Goal: Obtain resource: Download file/media

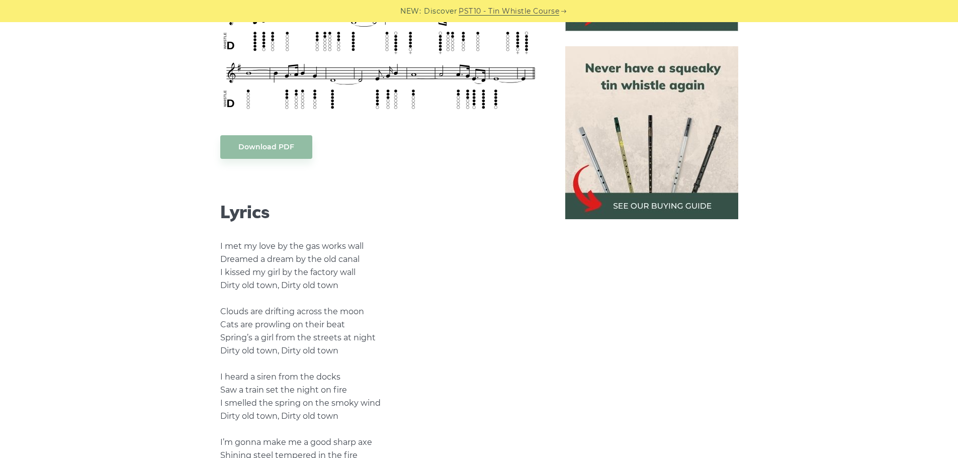
scroll to position [503, 0]
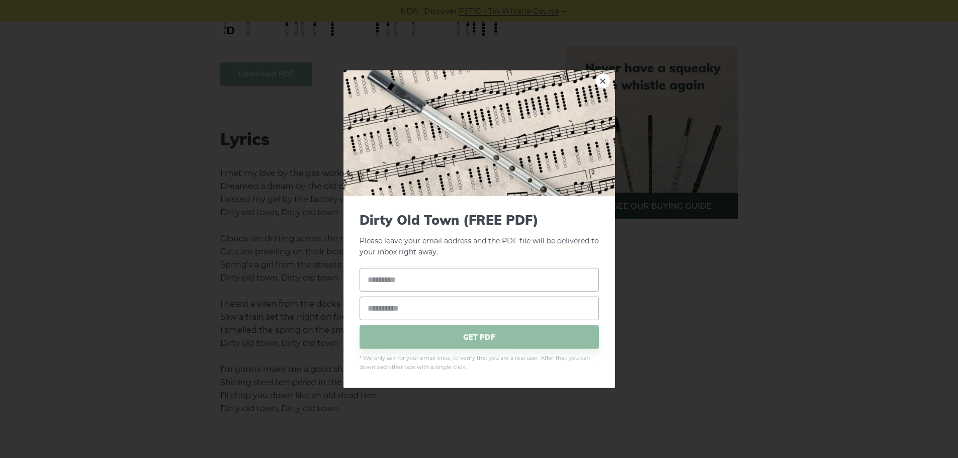
click at [598, 79] on link "×" at bounding box center [602, 80] width 15 height 15
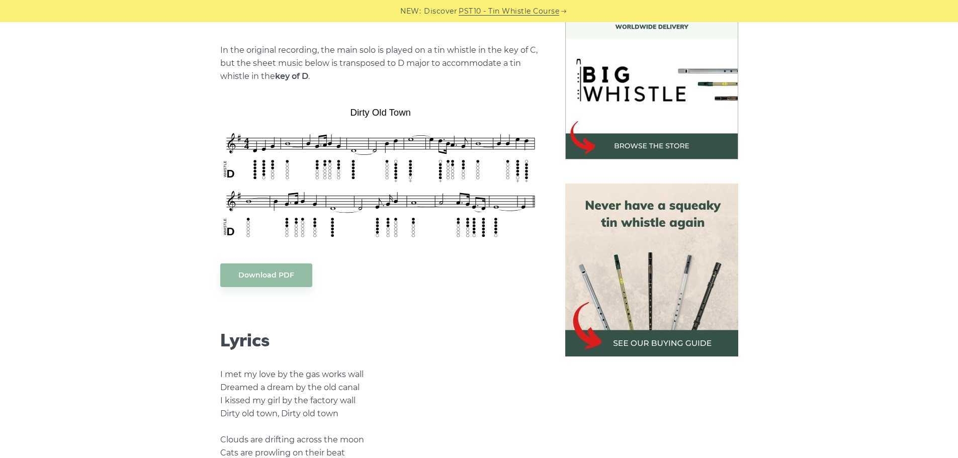
scroll to position [0, 0]
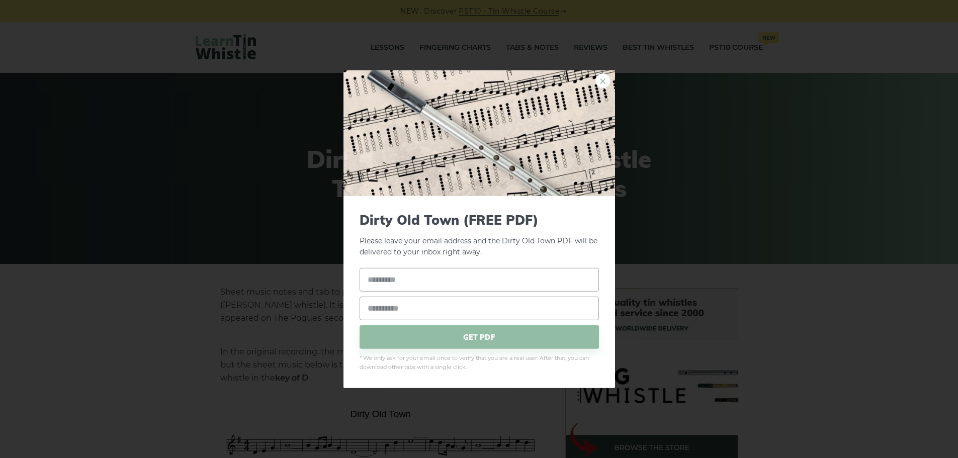
click at [605, 82] on link "×" at bounding box center [602, 80] width 15 height 15
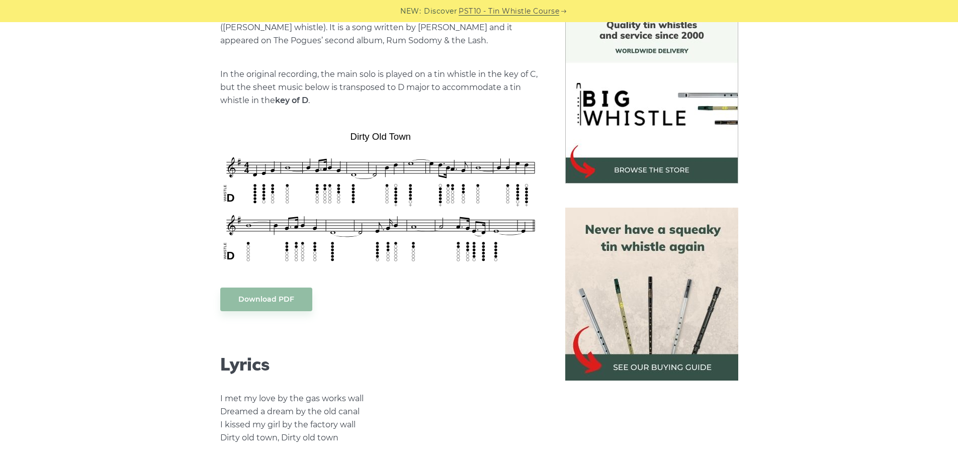
scroll to position [302, 0]
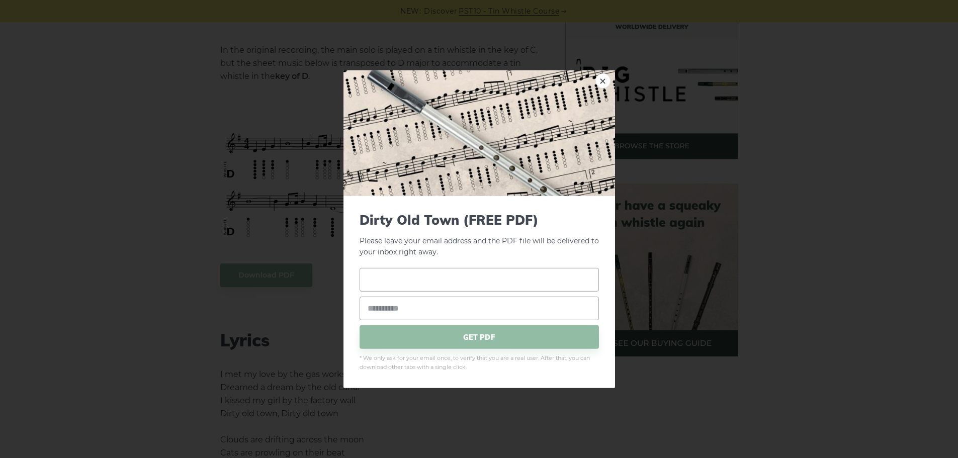
click at [422, 276] on input "text" at bounding box center [478, 280] width 239 height 24
type input "**********"
click at [487, 338] on span "GET PDF" at bounding box center [478, 337] width 239 height 24
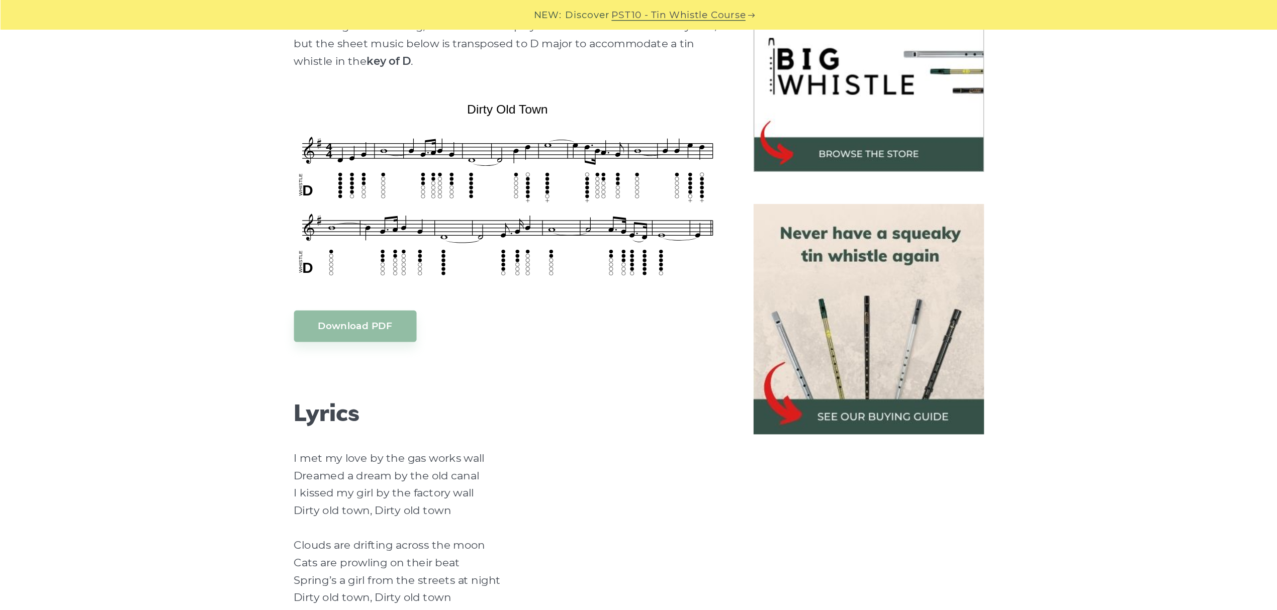
scroll to position [342, 0]
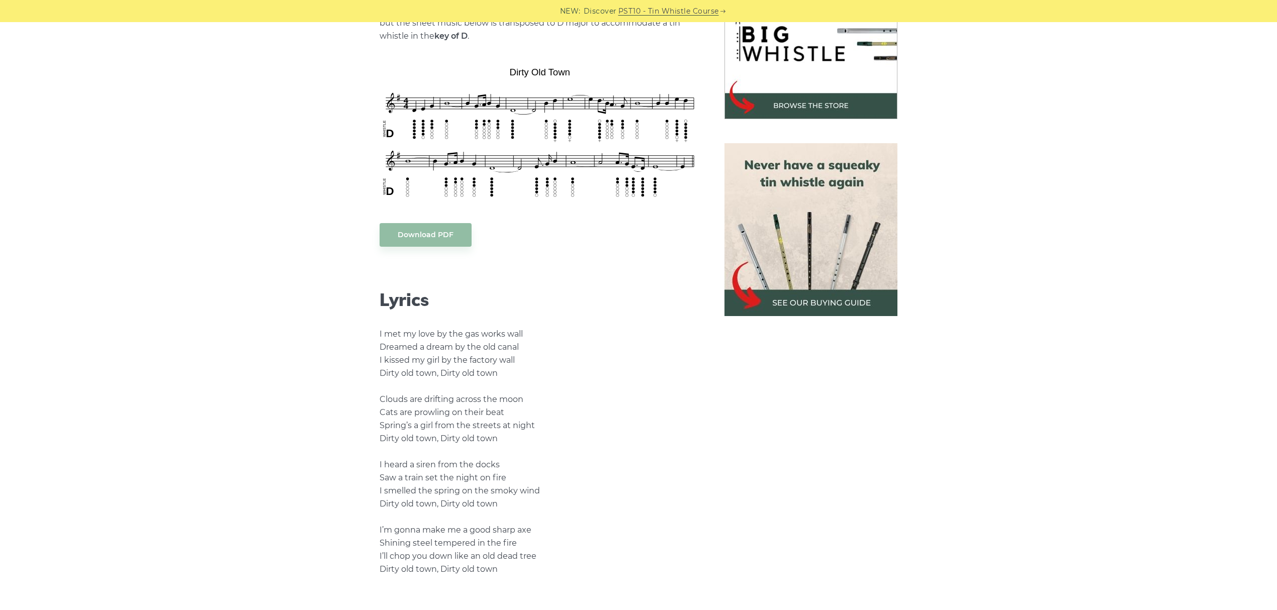
click at [957, 401] on div "Sheet music notes and tab to play Dirty Old Town on a tin whistle ([PERSON_NAME…" at bounding box center [638, 517] width 1277 height 1143
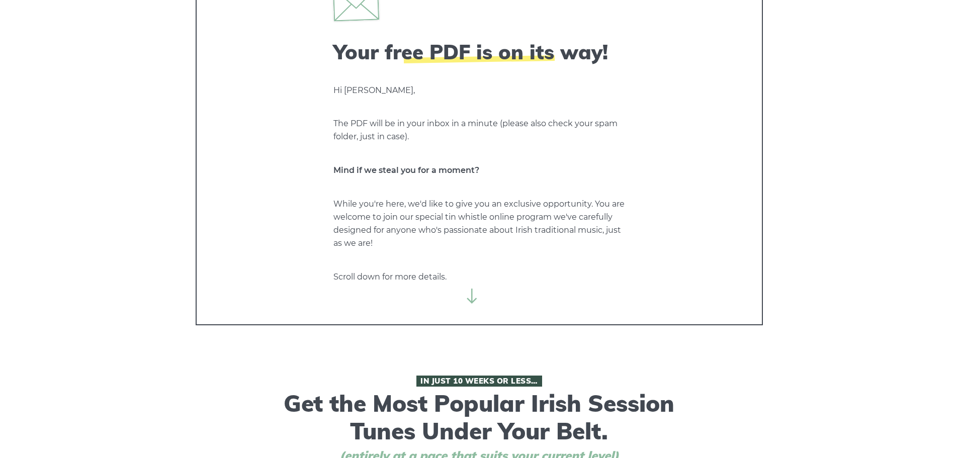
scroll to position [101, 0]
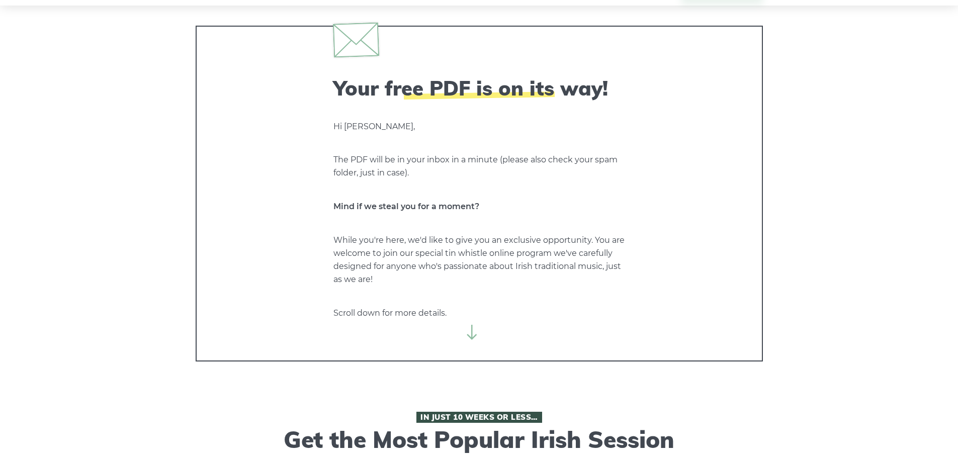
scroll to position [0, 0]
